Goal: Task Accomplishment & Management: Manage account settings

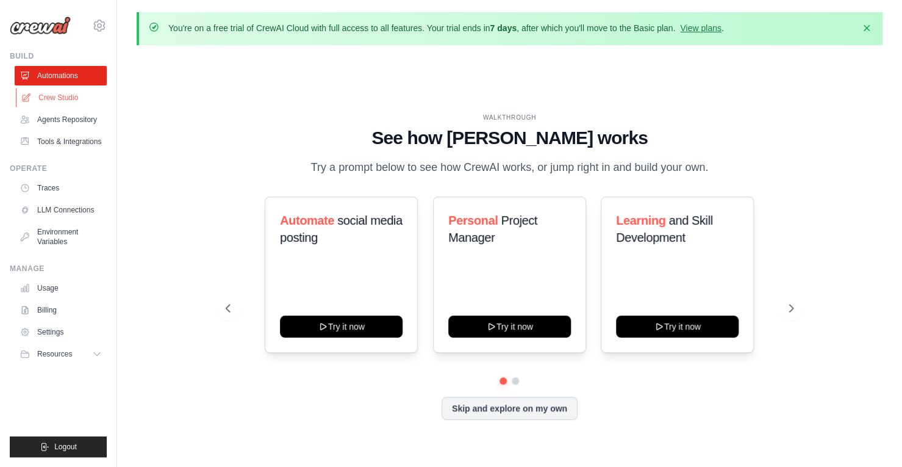
click at [56, 96] on link "Crew Studio" at bounding box center [62, 98] width 92 height 20
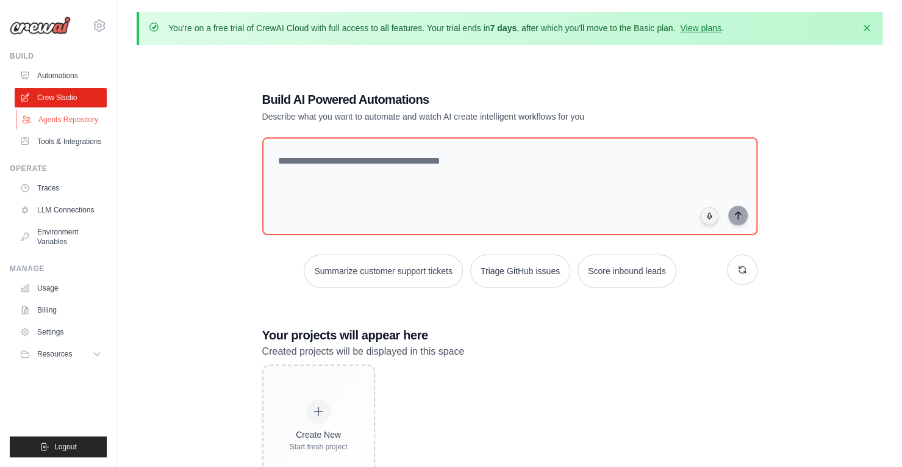
click at [56, 118] on link "Agents Repository" at bounding box center [62, 120] width 92 height 20
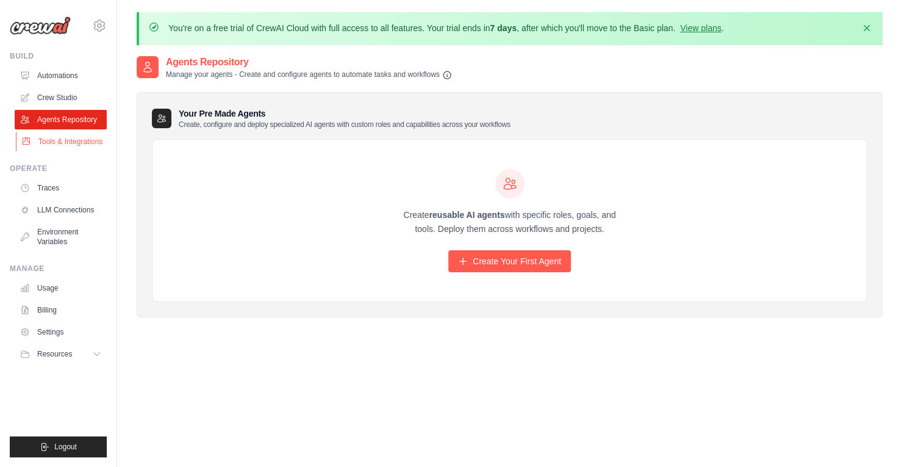
click at [60, 135] on link "Tools & Integrations" at bounding box center [62, 142] width 92 height 20
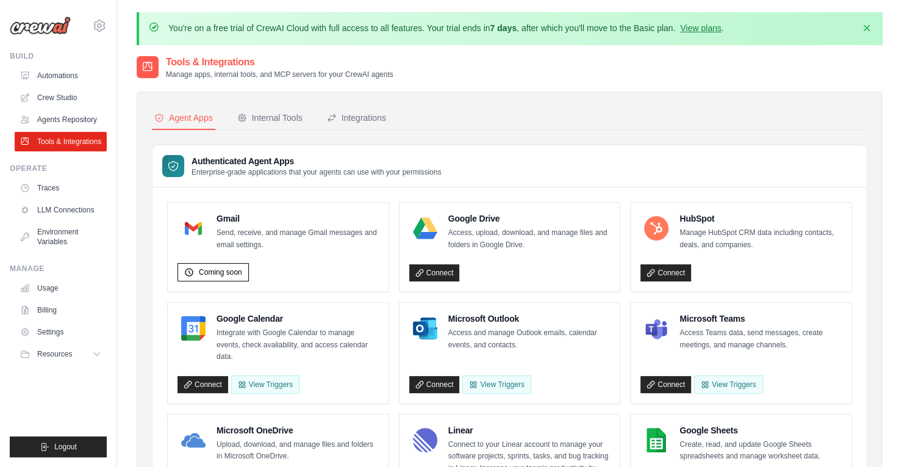
click at [46, 142] on link "Tools & Integrations" at bounding box center [61, 142] width 92 height 20
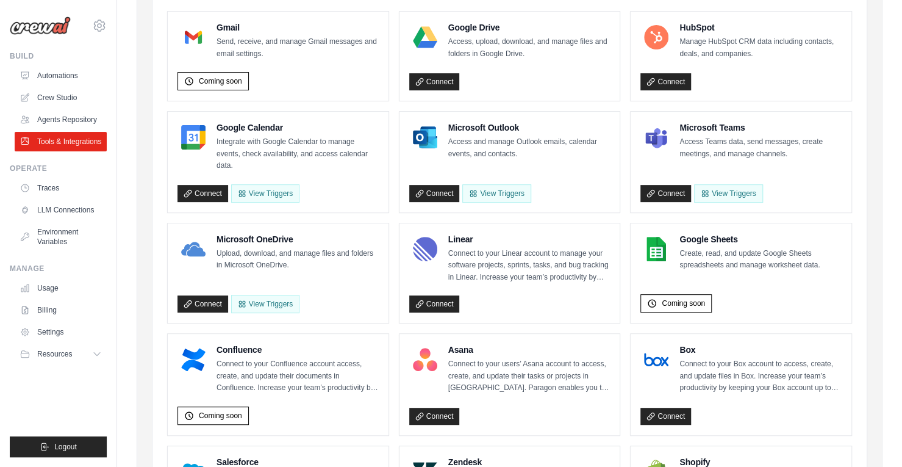
scroll to position [197, 0]
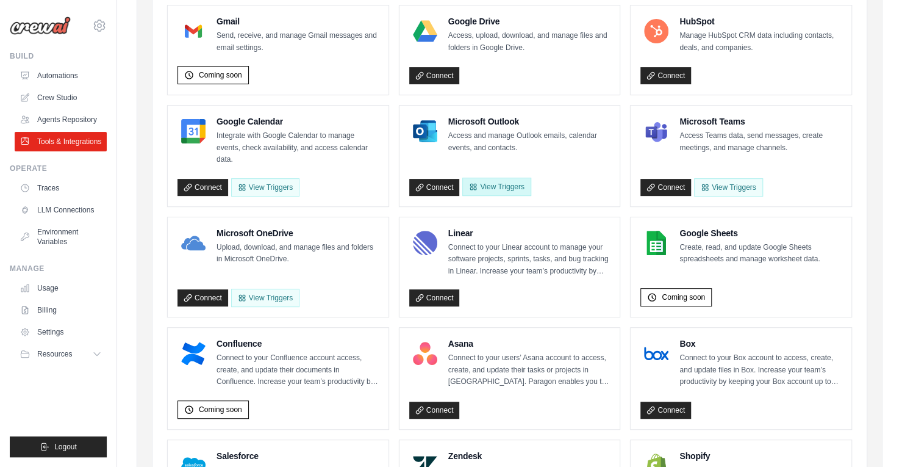
click at [493, 184] on button "View Triggers" at bounding box center [496, 187] width 68 height 18
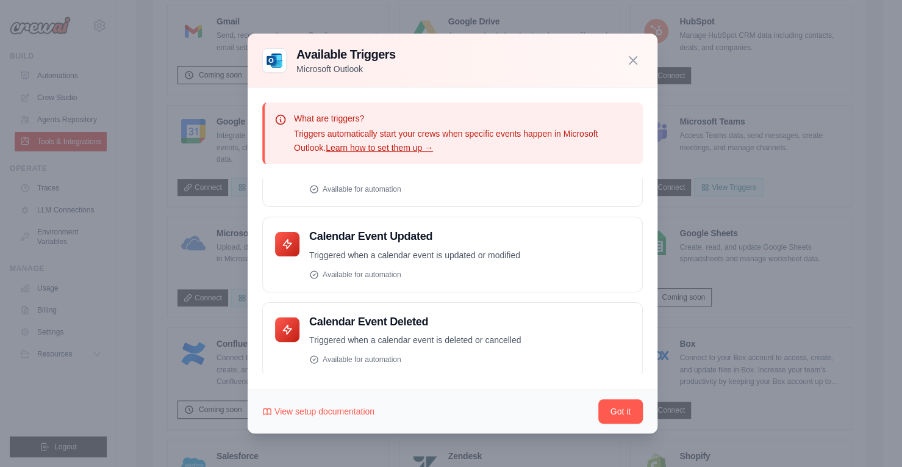
scroll to position [253, 0]
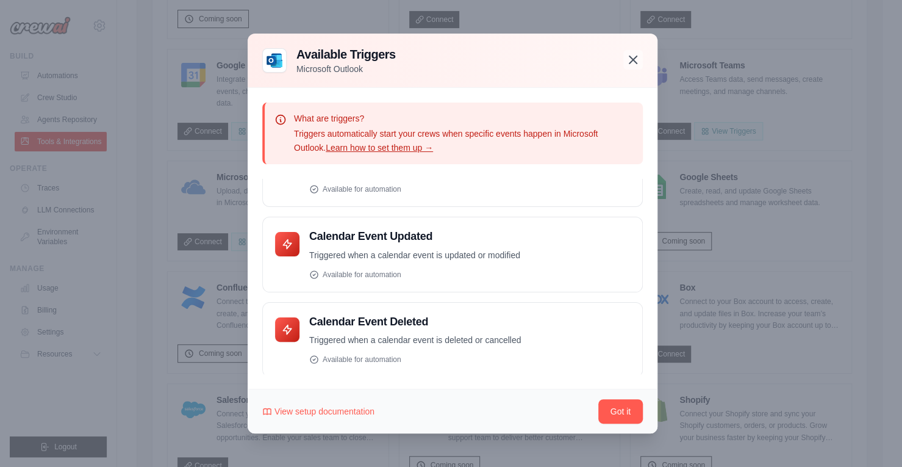
click at [636, 60] on icon "button" at bounding box center [633, 59] width 15 height 15
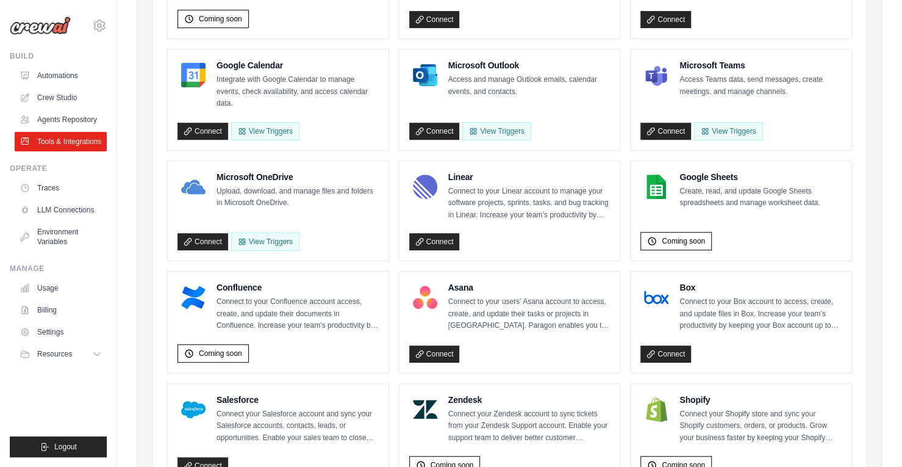
scroll to position [216, 0]
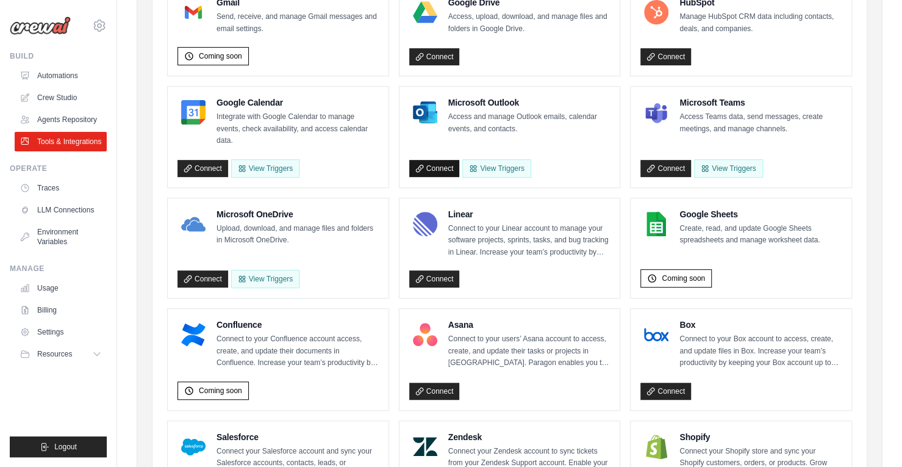
click at [436, 165] on link "Connect" at bounding box center [434, 168] width 51 height 17
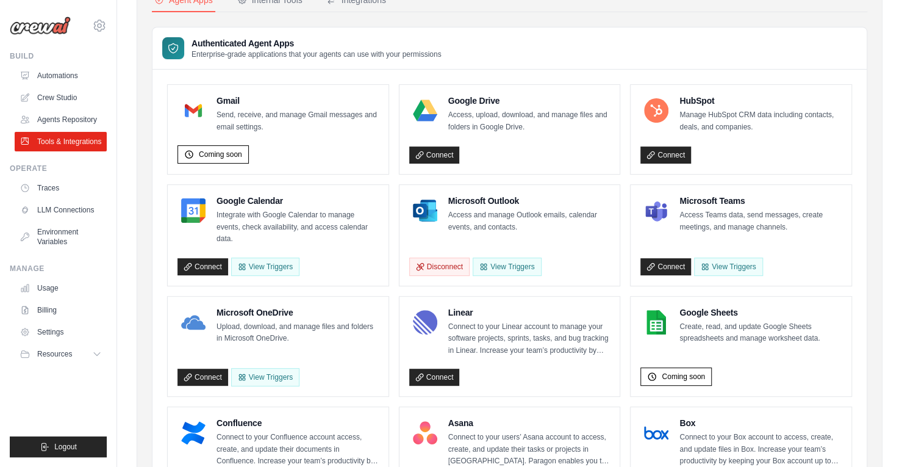
scroll to position [118, 0]
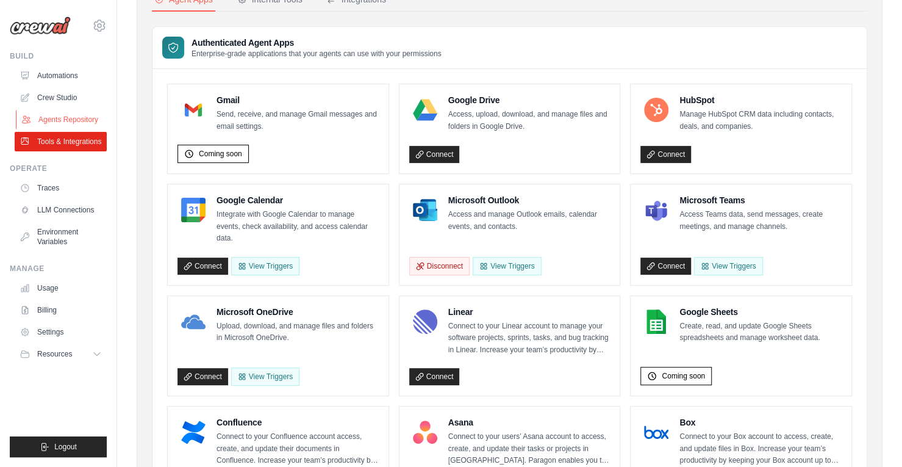
click at [76, 118] on link "Agents Repository" at bounding box center [62, 120] width 92 height 20
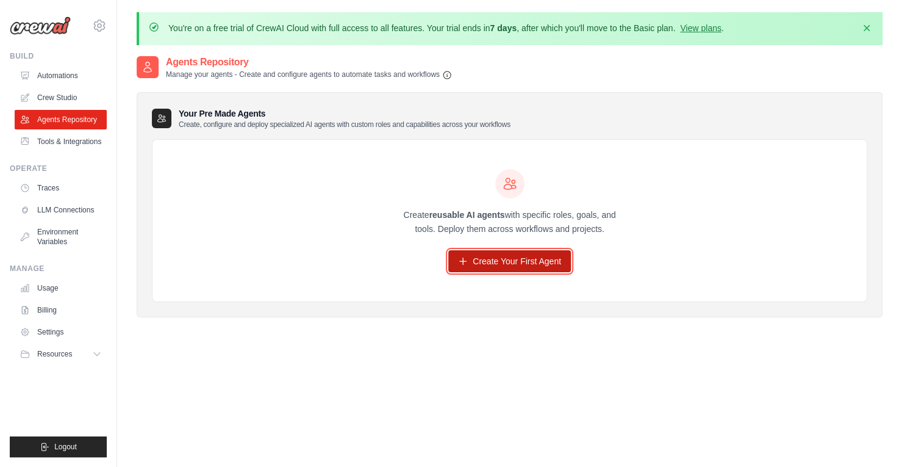
click at [510, 265] on link "Create Your First Agent" at bounding box center [509, 261] width 123 height 22
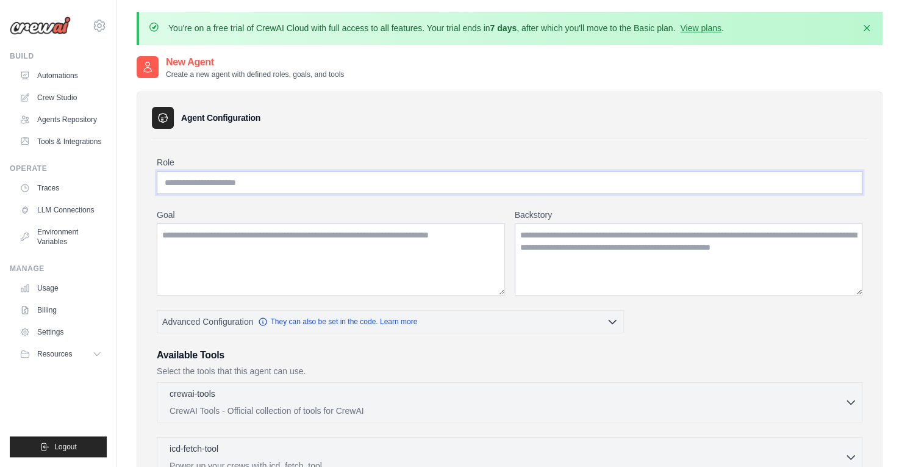
click at [212, 184] on input "Role" at bounding box center [510, 182] width 706 height 23
type input "**********"
click at [199, 251] on textarea "Goal" at bounding box center [331, 259] width 348 height 72
type textarea "**********"
click at [559, 255] on textarea "Backstory" at bounding box center [689, 259] width 348 height 72
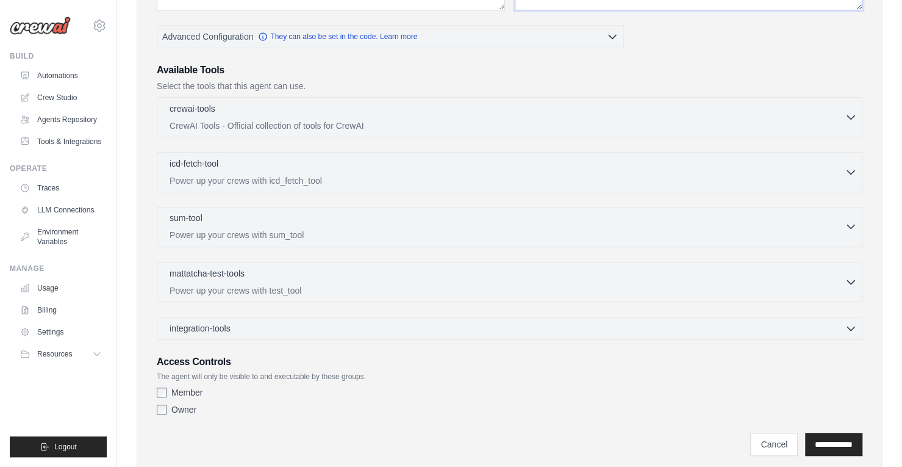
scroll to position [318, 0]
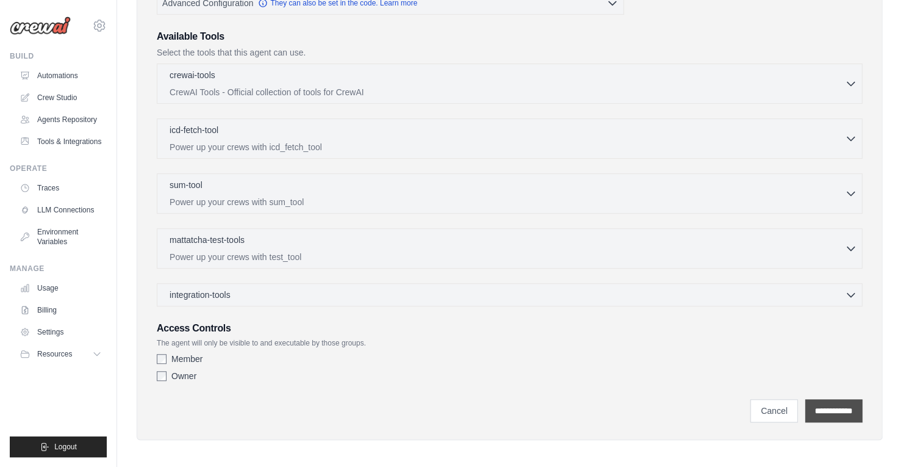
type textarea "**********"
click at [831, 404] on input "**********" at bounding box center [833, 410] width 57 height 23
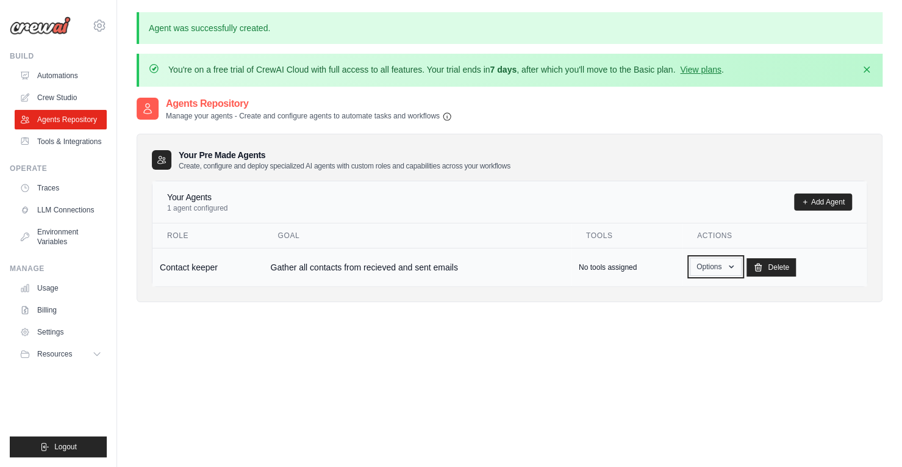
click at [723, 267] on button "Options" at bounding box center [716, 266] width 52 height 18
click at [681, 296] on link "Show" at bounding box center [698, 295] width 88 height 22
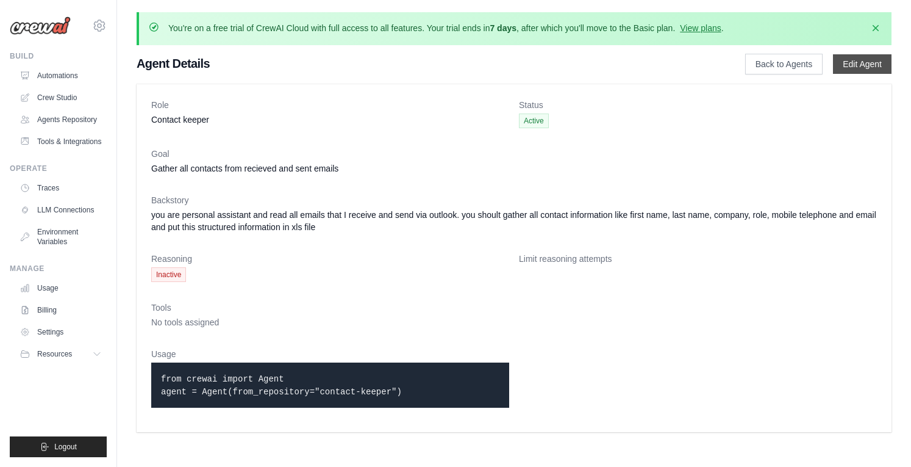
click at [864, 70] on link "Edit Agent" at bounding box center [862, 64] width 59 height 20
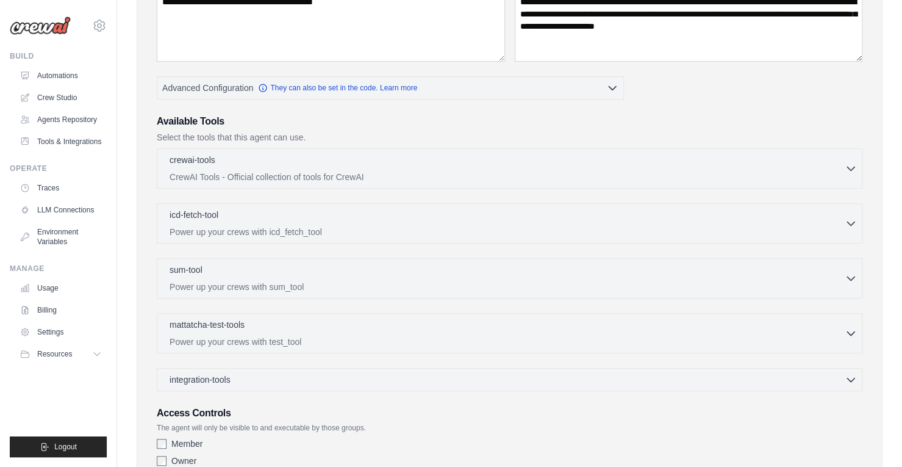
scroll to position [232, 0]
click at [385, 276] on div "sum-tool 0 selected Power up your crews with sum_tool" at bounding box center [507, 278] width 675 height 29
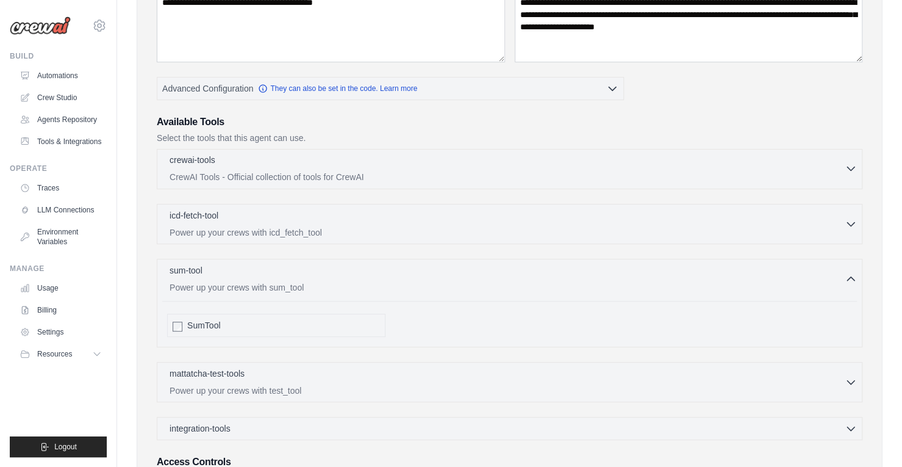
click at [848, 168] on icon "button" at bounding box center [851, 168] width 12 height 12
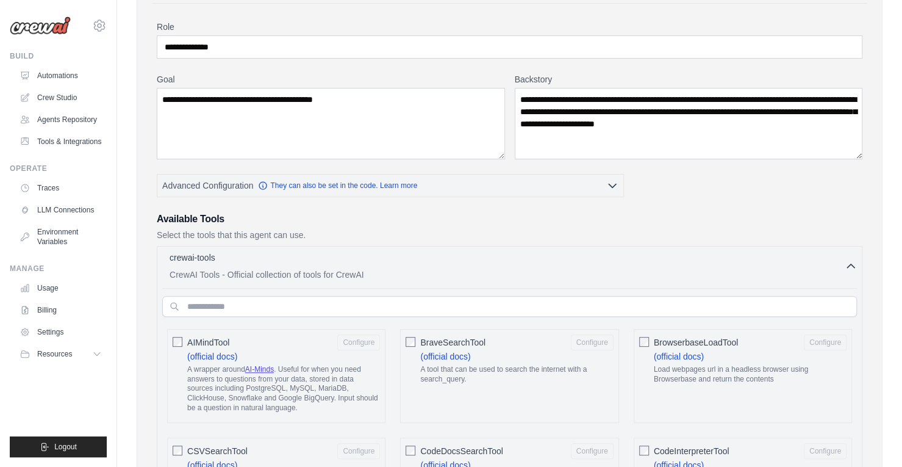
scroll to position [136, 0]
click at [853, 263] on icon "button" at bounding box center [850, 265] width 7 height 4
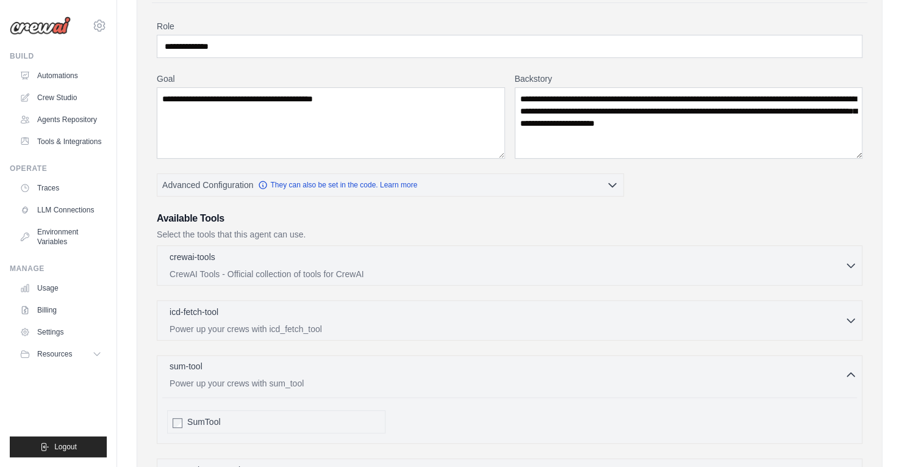
click at [395, 379] on p "Power up your crews with sum_tool" at bounding box center [507, 383] width 675 height 12
click at [367, 432] on p "Power up your crews with test_tool" at bounding box center [507, 438] width 675 height 12
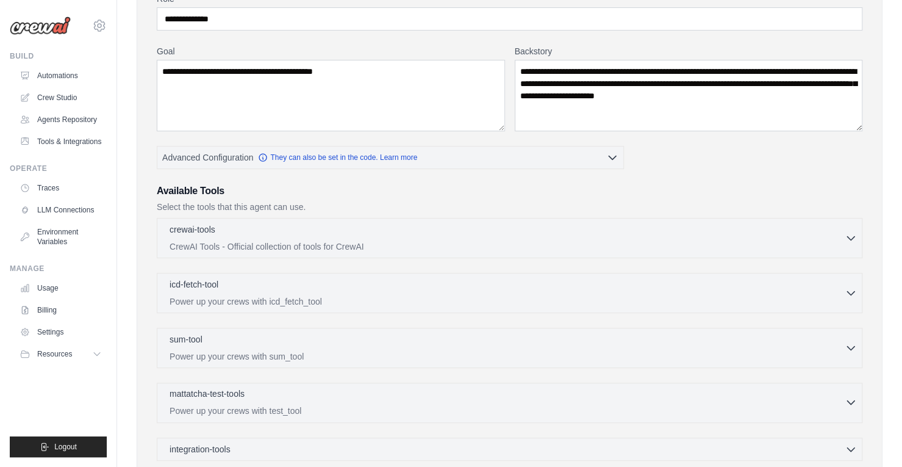
scroll to position [162, 0]
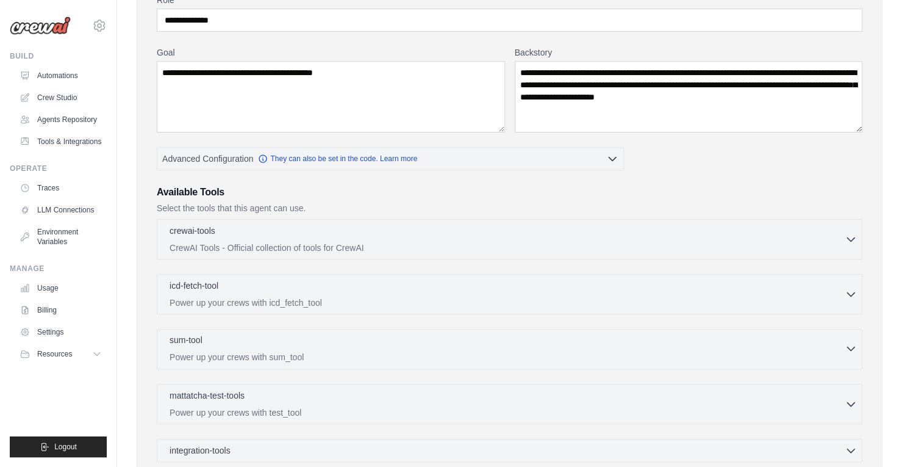
click at [296, 351] on p "Power up your crews with sum_tool" at bounding box center [507, 357] width 675 height 12
click at [298, 246] on p "CrewAI Tools - Official collection of tools for CrewAI" at bounding box center [507, 247] width 675 height 12
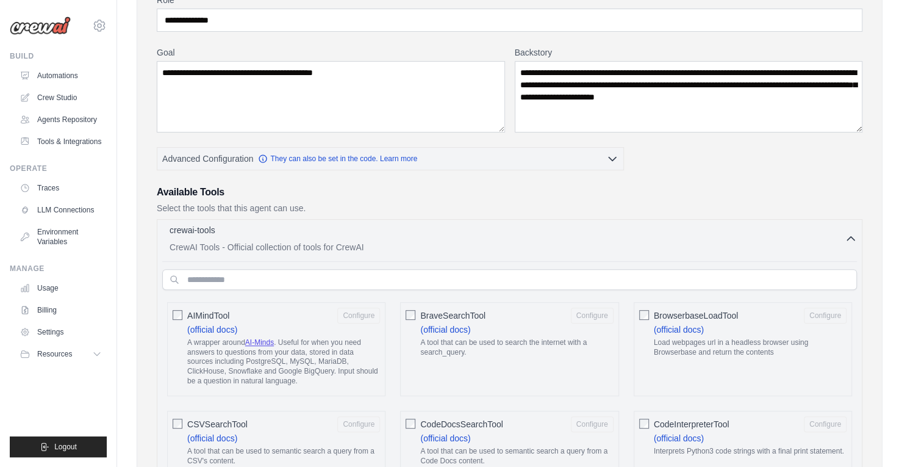
click at [298, 246] on p "CrewAI Tools - Official collection of tools for CrewAI" at bounding box center [507, 247] width 675 height 12
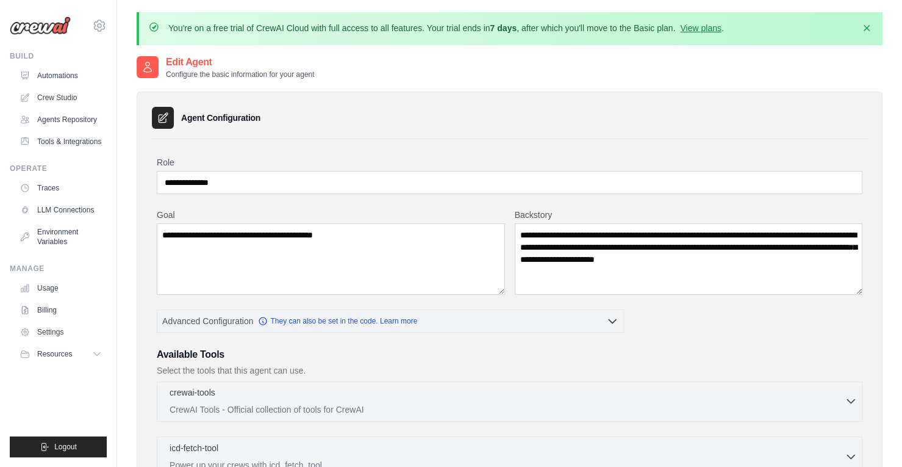
scroll to position [318, 0]
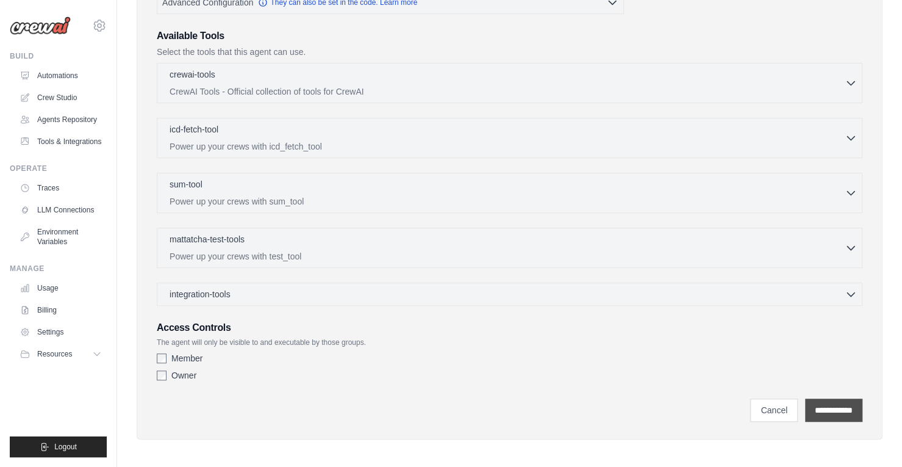
click at [831, 409] on input "**********" at bounding box center [833, 409] width 57 height 23
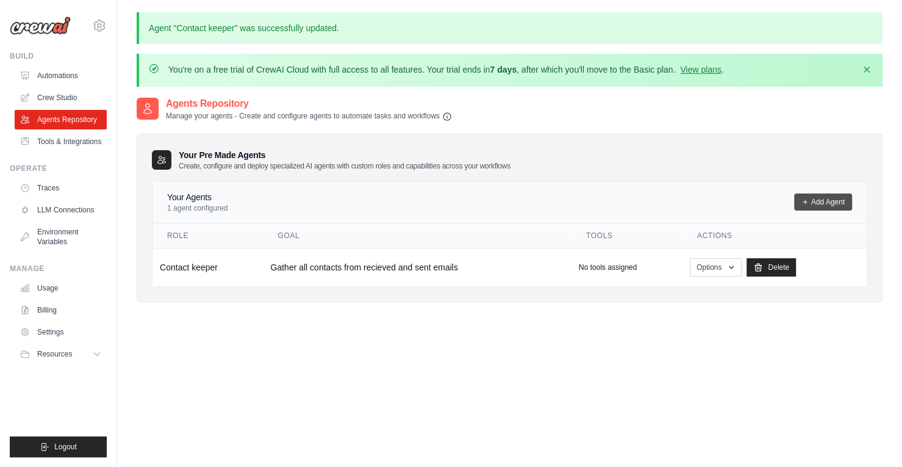
click at [833, 204] on link "Add Agent" at bounding box center [823, 201] width 58 height 17
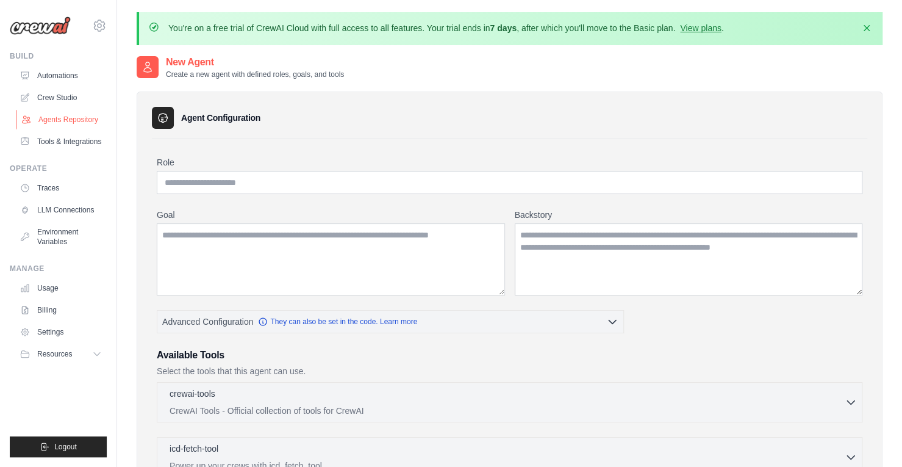
click at [51, 127] on link "Agents Repository" at bounding box center [62, 120] width 92 height 20
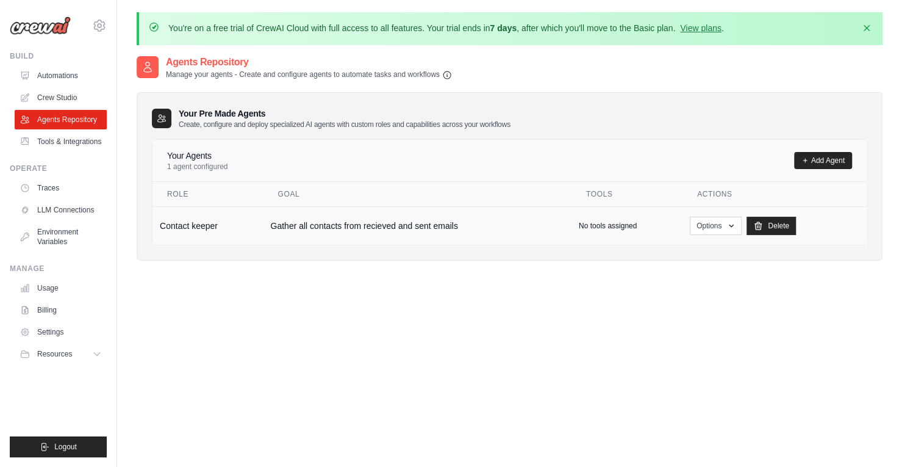
click at [212, 216] on td "Contact keeper" at bounding box center [207, 225] width 110 height 38
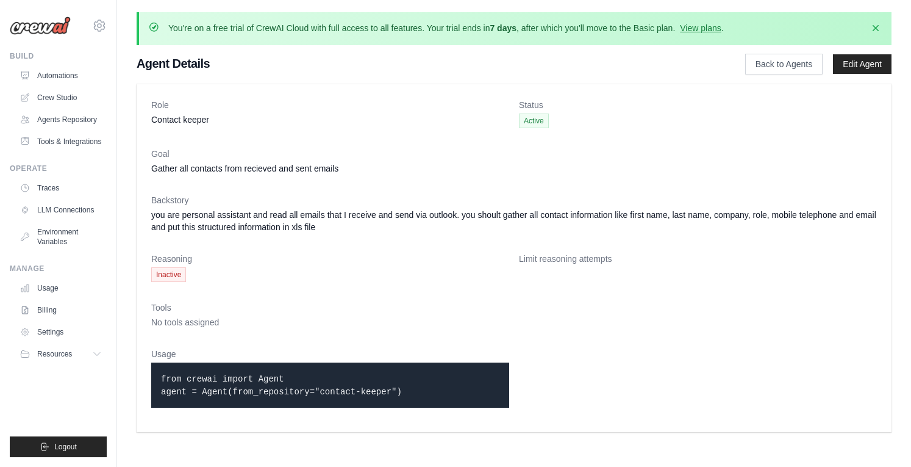
click at [171, 274] on span "Inactive" at bounding box center [168, 274] width 35 height 15
click at [234, 278] on dd "Inactive" at bounding box center [330, 274] width 358 height 15
click at [64, 212] on link "LLM Connections" at bounding box center [62, 210] width 92 height 20
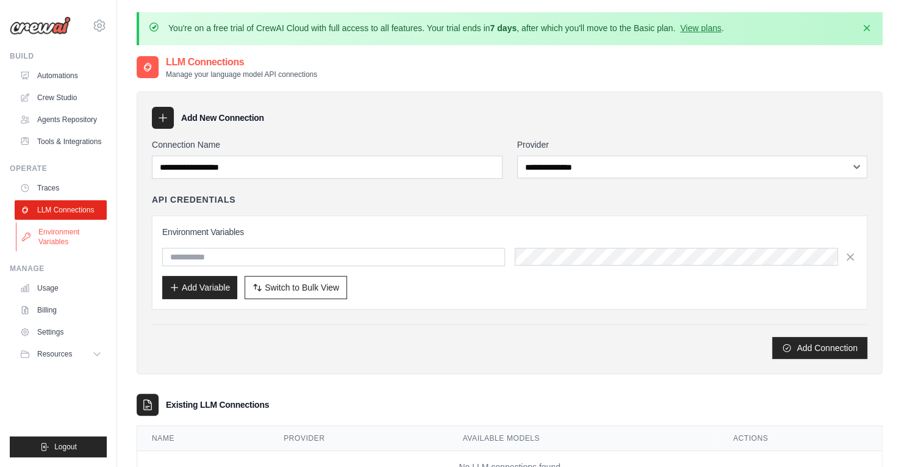
click at [52, 235] on link "Environment Variables" at bounding box center [62, 236] width 92 height 29
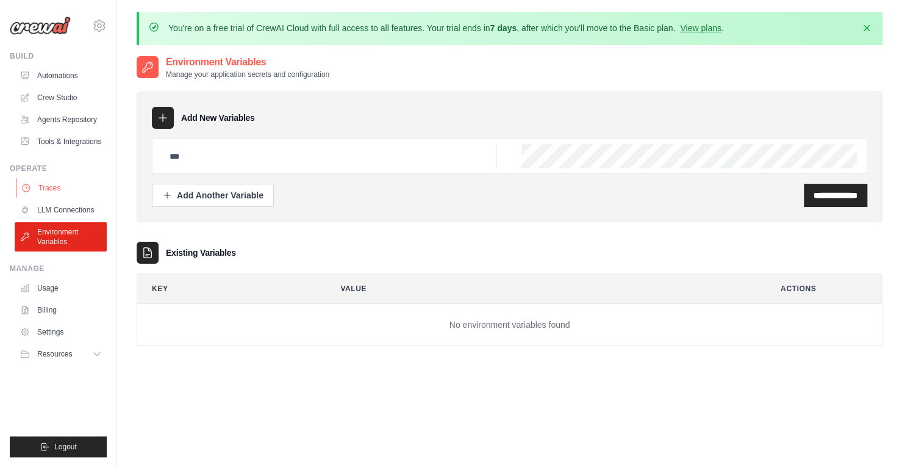
click at [44, 185] on link "Traces" at bounding box center [62, 188] width 92 height 20
